Goal: Information Seeking & Learning: Find specific fact

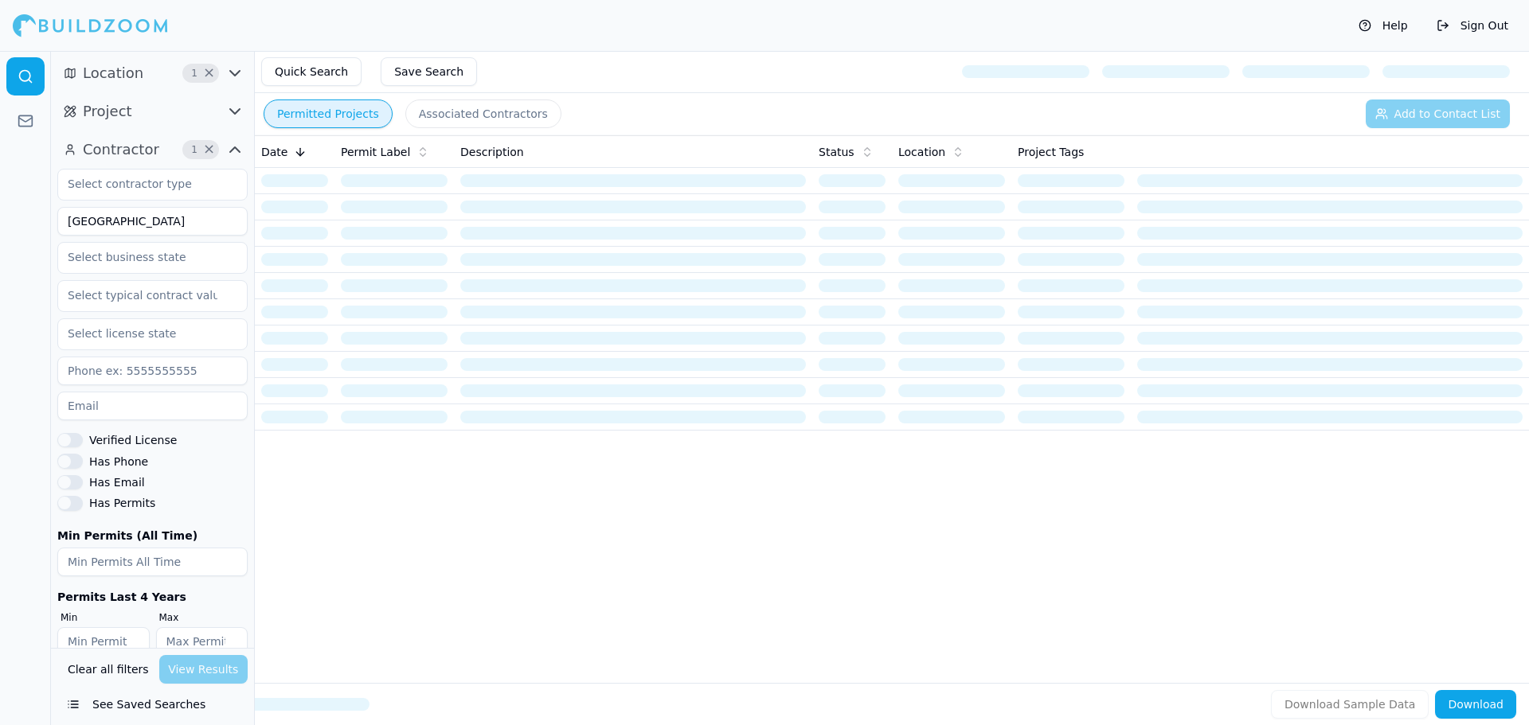
drag, startPoint x: 159, startPoint y: 221, endPoint x: -27, endPoint y: 244, distance: 187.8
click at [0, 244] on html "Help Sign Out Location 1 × Project Contractor 1 × [GEOGRAPHIC_DATA] Verified Li…" at bounding box center [764, 362] width 1529 height 725
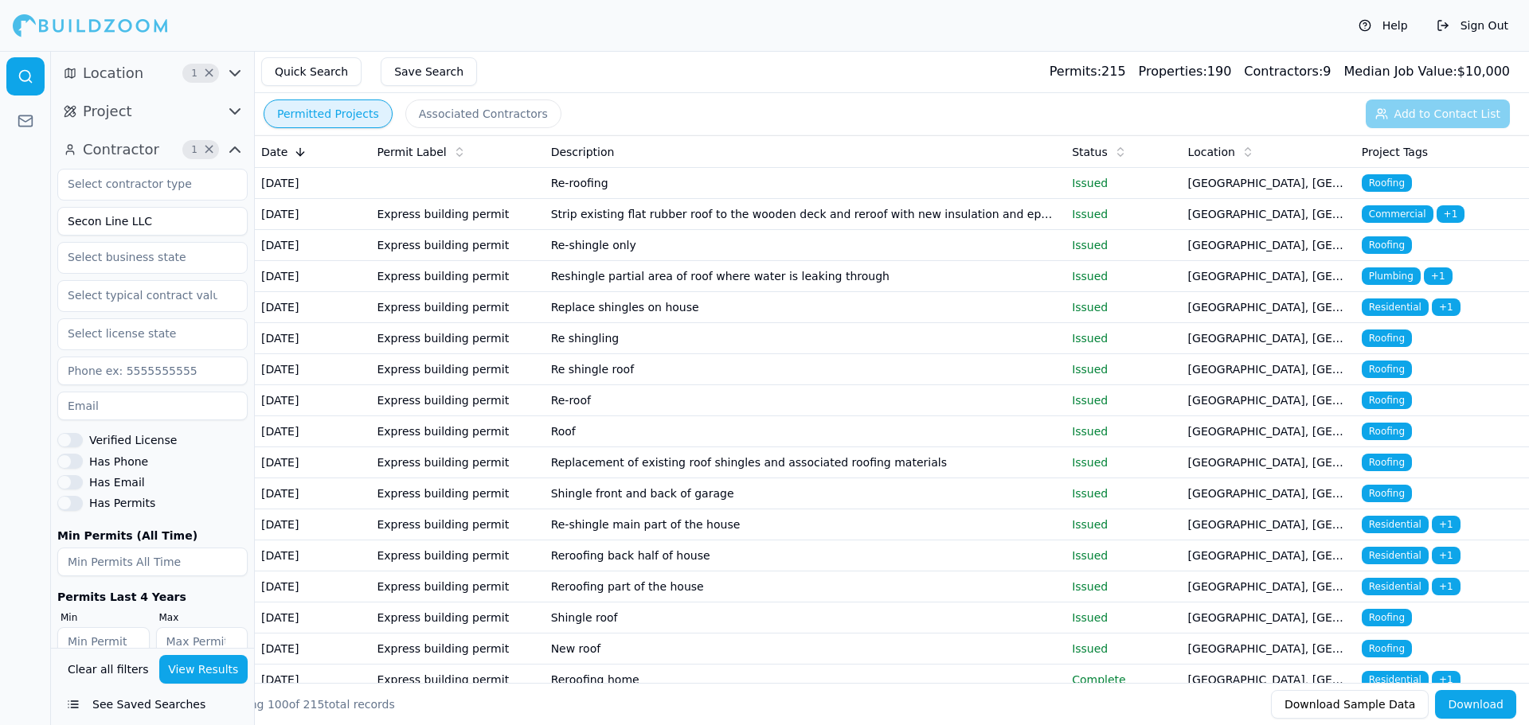
click at [97, 225] on input "Secon Line LLC" at bounding box center [152, 221] width 190 height 29
drag, startPoint x: 162, startPoint y: 212, endPoint x: 130, endPoint y: 237, distance: 40.8
click at [130, 237] on div "Second Line LLC Verified License Has Phone Has Email Has Permits Min Permits (A…" at bounding box center [152, 412] width 190 height 487
type input "Second Line"
click at [233, 72] on icon "button" at bounding box center [234, 73] width 19 height 19
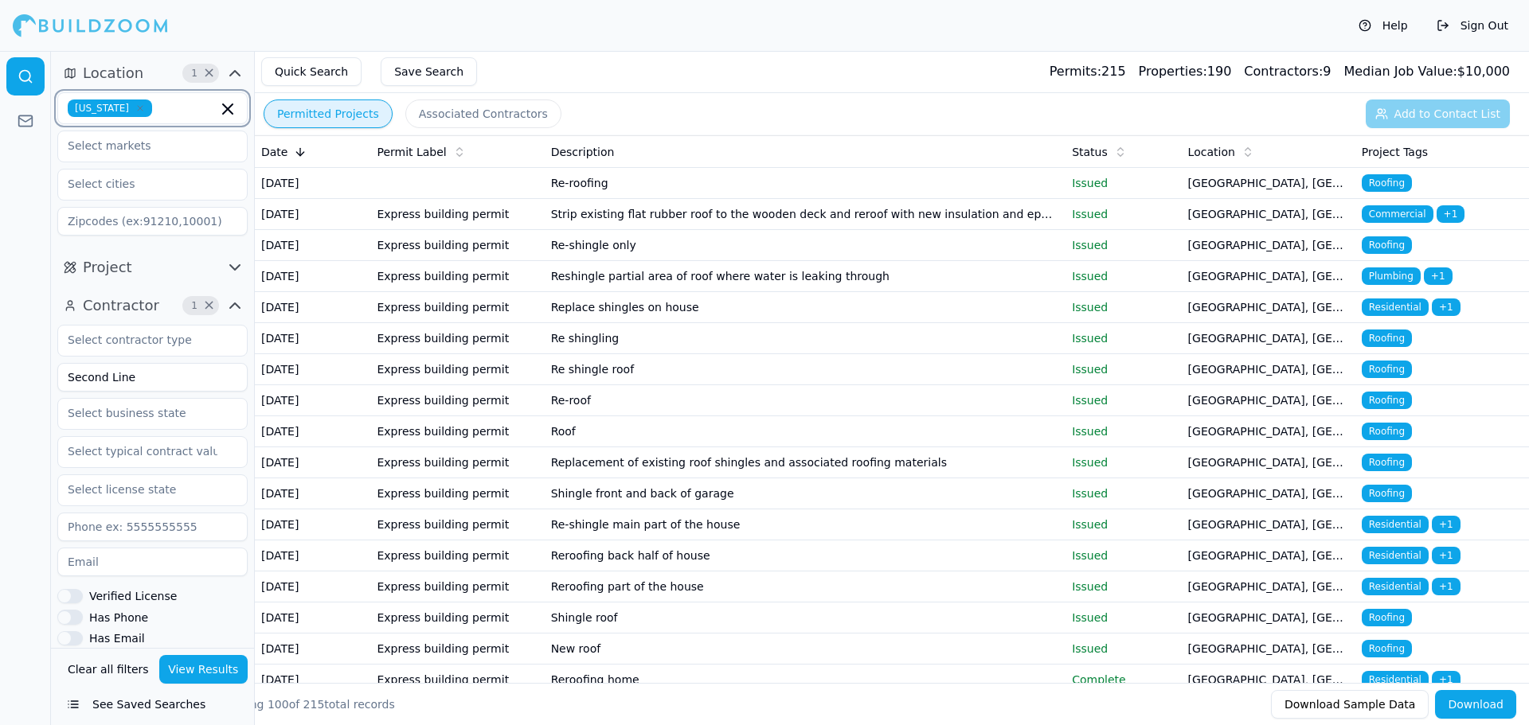
click at [226, 108] on icon "button" at bounding box center [228, 109] width 10 height 10
type input "new orlean"
drag, startPoint x: 170, startPoint y: 114, endPoint x: 35, endPoint y: 132, distance: 135.8
click at [35, 132] on div "Location new orlean Project Contractor 1 × Second Line Verified License Has Pho…" at bounding box center [764, 388] width 1529 height 674
type input "loui"
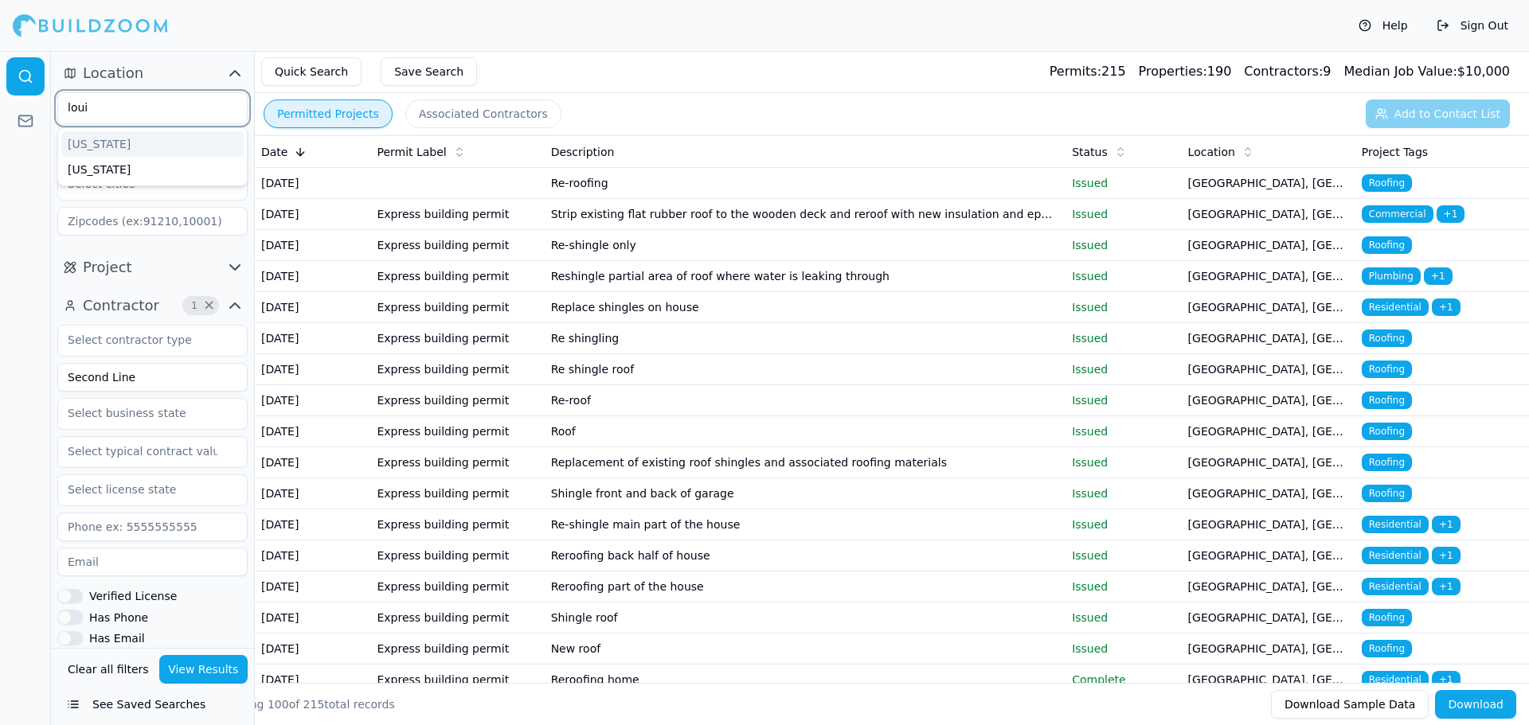
click at [135, 144] on div "[US_STATE]" at bounding box center [152, 143] width 182 height 25
click at [213, 34] on div "Help Sign Out" at bounding box center [764, 25] width 1529 height 51
click at [193, 670] on button "View Results" at bounding box center [203, 669] width 89 height 29
